Goal: Information Seeking & Learning: Check status

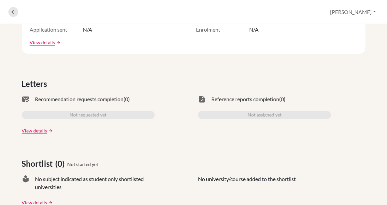
scroll to position [156, 0]
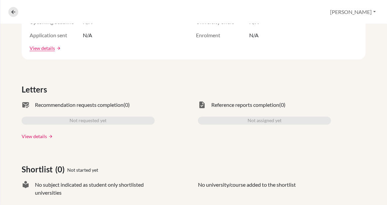
click at [33, 136] on link "View details" at bounding box center [34, 136] width 25 height 7
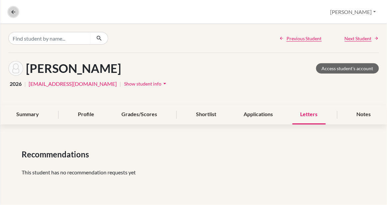
click at [12, 10] on icon at bounding box center [13, 12] width 6 height 6
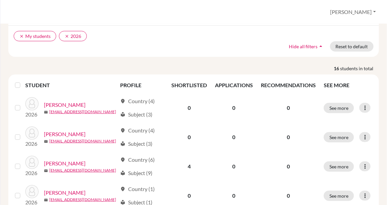
scroll to position [159, 0]
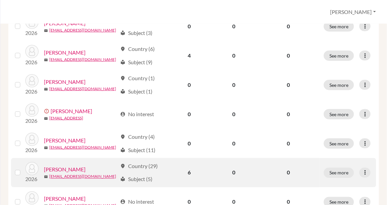
click at [62, 166] on link "Kamara, Amie" at bounding box center [65, 170] width 42 height 8
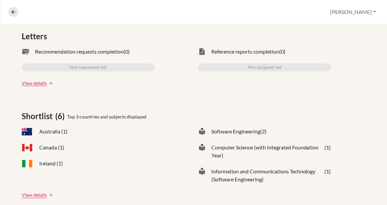
scroll to position [245, 0]
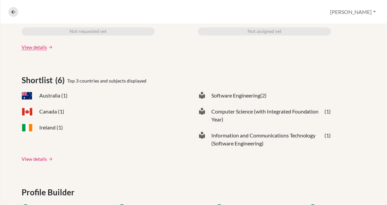
click at [39, 158] on link "View details" at bounding box center [34, 159] width 25 height 7
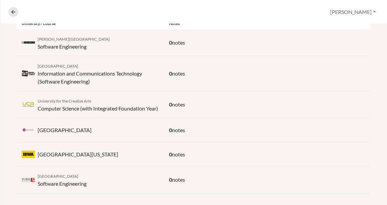
scroll to position [162, 0]
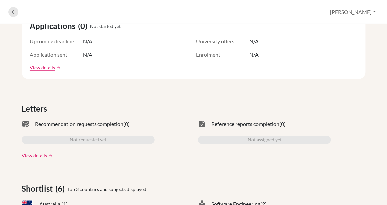
scroll to position [138, 0]
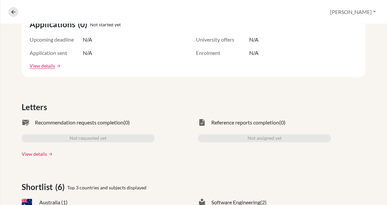
click at [37, 155] on link "View details" at bounding box center [34, 153] width 25 height 7
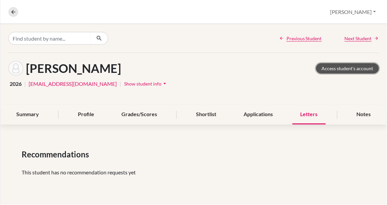
click at [324, 68] on link "Access student's account" at bounding box center [347, 68] width 63 height 10
click at [130, 79] on button "Show student info arrow_drop_down" at bounding box center [146, 83] width 45 height 10
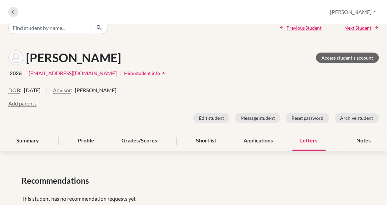
scroll to position [29, 0]
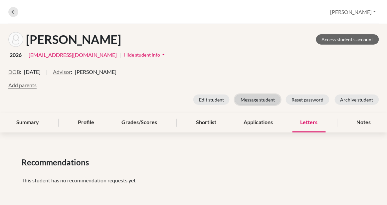
click at [246, 102] on button "Message student" at bounding box center [258, 99] width 46 height 10
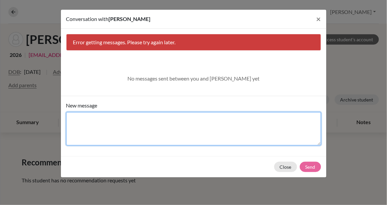
click at [199, 123] on textarea "New message" at bounding box center [193, 128] width 255 height 33
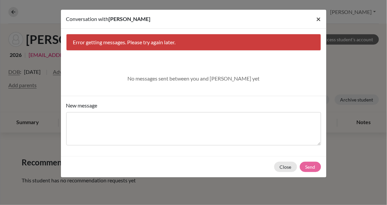
click at [318, 17] on span "×" at bounding box center [318, 19] width 5 height 10
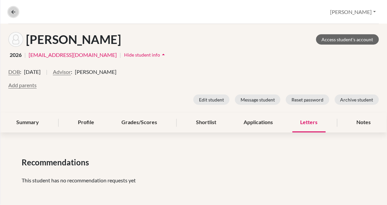
click at [15, 15] on button at bounding box center [13, 12] width 10 height 10
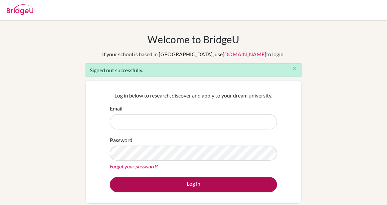
type input "lujuanadaniels@aismonrovia.org"
click at [192, 183] on button "Log in" at bounding box center [193, 184] width 167 height 15
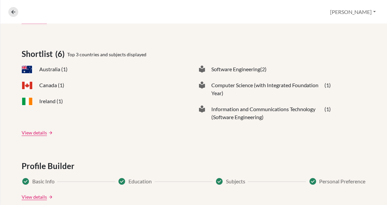
scroll to position [283, 0]
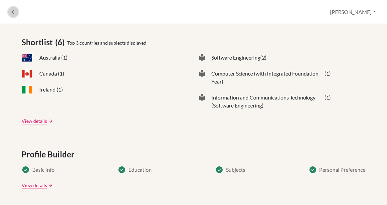
click at [15, 13] on icon at bounding box center [13, 12] width 6 height 6
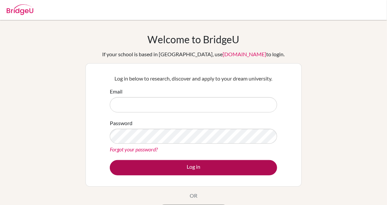
type input "[EMAIL_ADDRESS][DOMAIN_NAME]"
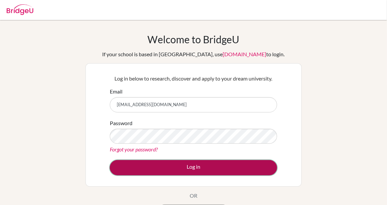
click at [144, 167] on button "Log in" at bounding box center [193, 167] width 167 height 15
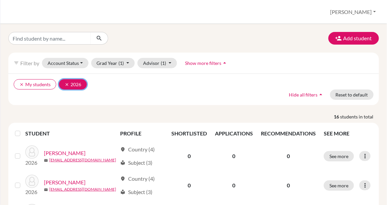
click at [75, 87] on button "clear 2026" at bounding box center [73, 84] width 28 height 10
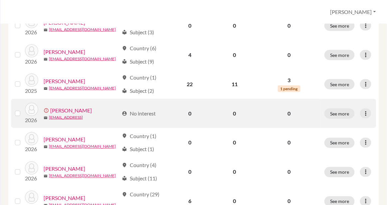
scroll to position [184, 0]
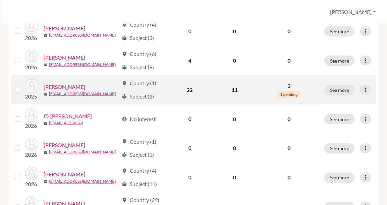
click at [67, 83] on link "Gbilia, Tiffany" at bounding box center [65, 87] width 42 height 8
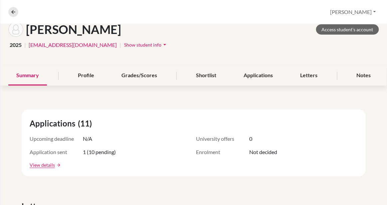
scroll to position [6, 0]
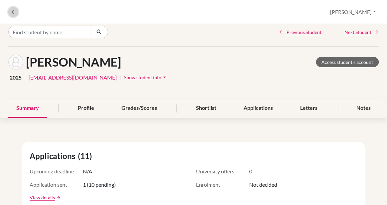
click at [12, 11] on icon at bounding box center [13, 12] width 6 height 6
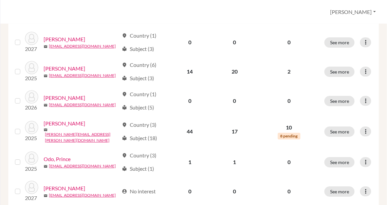
scroll to position [468, 0]
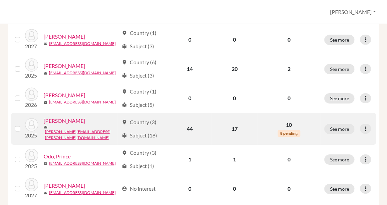
click at [65, 117] on link "Mugabi, Joshua" at bounding box center [65, 121] width 42 height 8
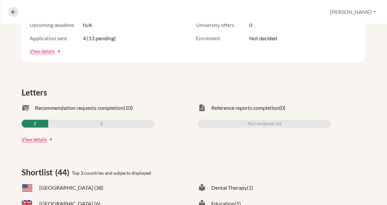
scroll to position [151, 0]
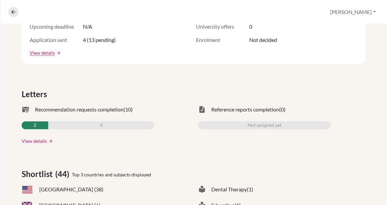
click at [31, 143] on link "View details" at bounding box center [34, 140] width 25 height 7
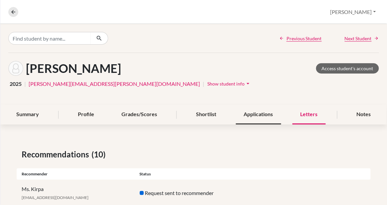
click at [250, 113] on div "Applications" at bounding box center [258, 115] width 45 height 20
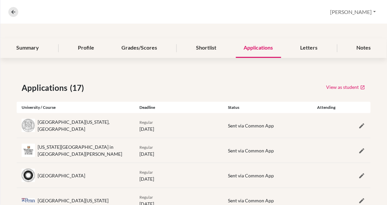
scroll to position [68, 0]
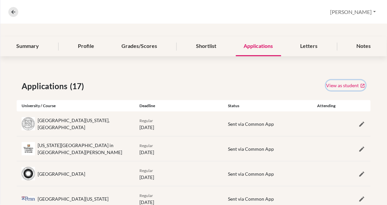
click at [328, 82] on link "View as student" at bounding box center [346, 85] width 40 height 10
click at [11, 13] on icon at bounding box center [13, 12] width 6 height 6
